Goal: Communication & Community: Answer question/provide support

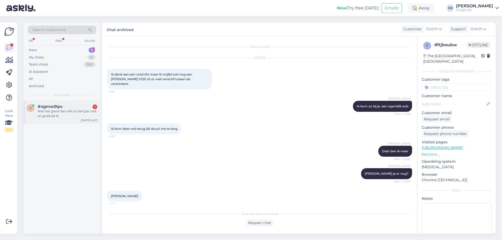
scroll to position [53, 0]
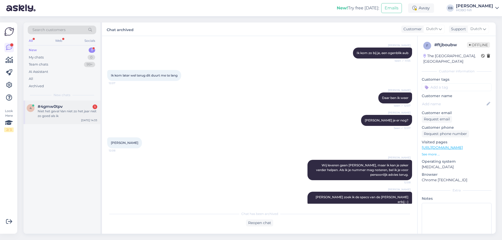
click at [84, 110] on div "Niet het geval Van niet zo het jaar niet zo goed als ik" at bounding box center [68, 113] width 60 height 9
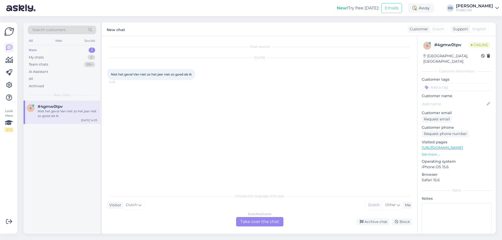
scroll to position [0, 0]
click at [429, 152] on p "See more ..." at bounding box center [456, 154] width 70 height 5
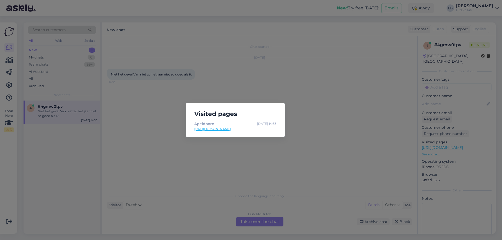
click at [295, 146] on div "Visited pages Apeldoorn [DATE] 14:33 [URL][DOMAIN_NAME]" at bounding box center [251, 120] width 502 height 240
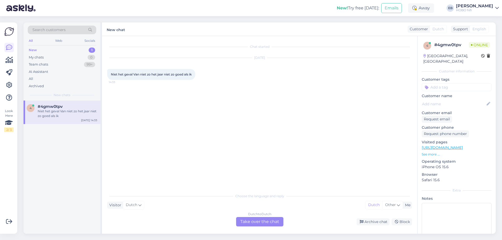
click at [259, 222] on div "Dutch to Dutch Take over the chat" at bounding box center [259, 221] width 47 height 9
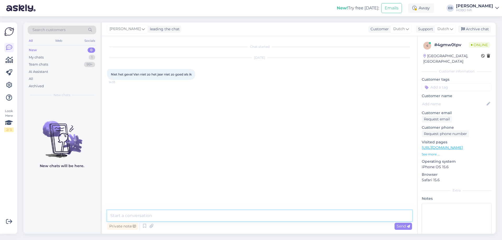
click at [229, 216] on textarea at bounding box center [259, 215] width 305 height 11
type textarea "Goedemiddag"
type textarea "Wat bedoel je?"
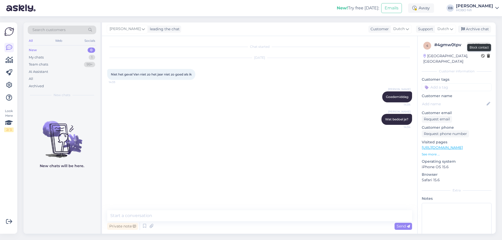
click at [481, 55] on icon at bounding box center [483, 56] width 4 height 4
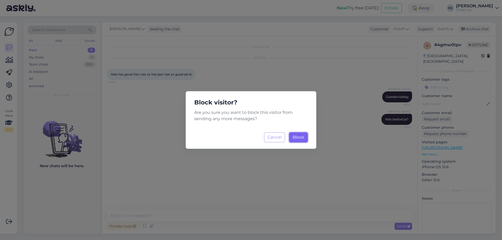
click at [296, 137] on span "Block" at bounding box center [298, 137] width 12 height 5
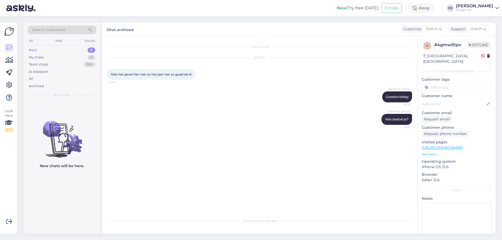
click at [35, 50] on div "New" at bounding box center [33, 50] width 8 height 5
click at [179, 100] on div "[PERSON_NAME] 14:34" at bounding box center [259, 97] width 305 height 22
click at [258, 106] on div "[PERSON_NAME] 14:34" at bounding box center [259, 97] width 305 height 22
